Goal: Task Accomplishment & Management: Use online tool/utility

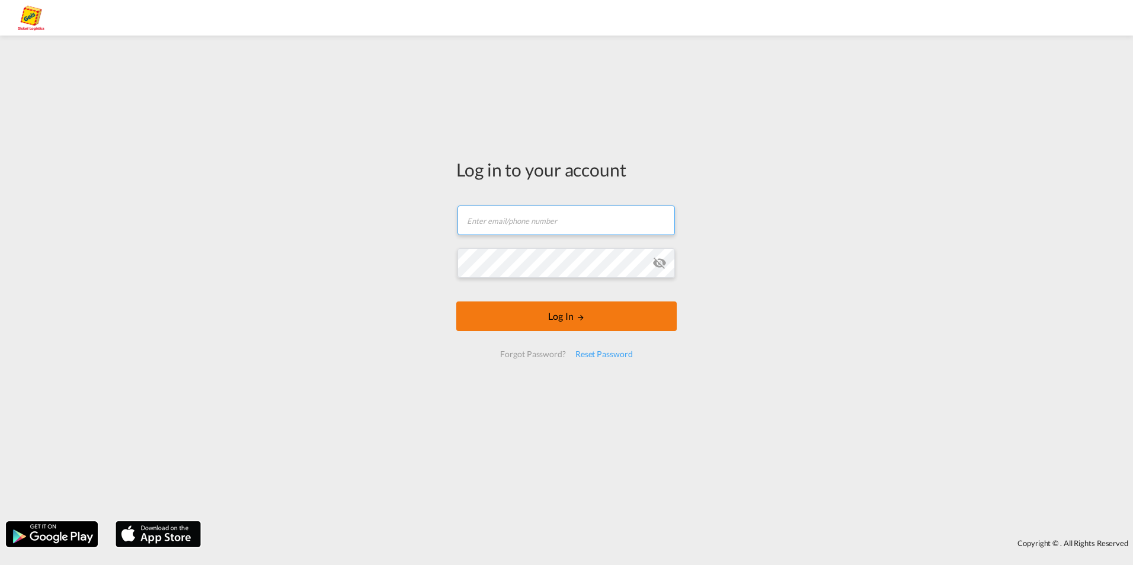
type input "[EMAIL_ADDRESS][PERSON_NAME][DOMAIN_NAME]"
click at [555, 334] on form "[EMAIL_ADDRESS][PERSON_NAME][DOMAIN_NAME] Email field is required Password fiel…" at bounding box center [566, 282] width 220 height 176
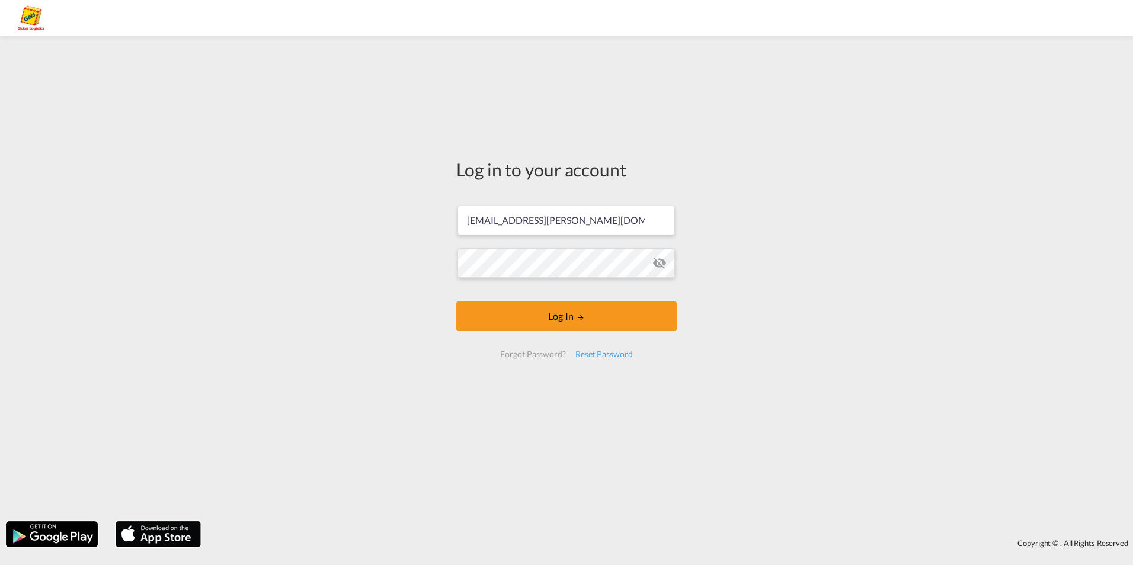
click at [554, 322] on form "[EMAIL_ADDRESS][PERSON_NAME][DOMAIN_NAME] Log In Forgot Password? Reset Password" at bounding box center [566, 282] width 220 height 176
